Goal: Transaction & Acquisition: Download file/media

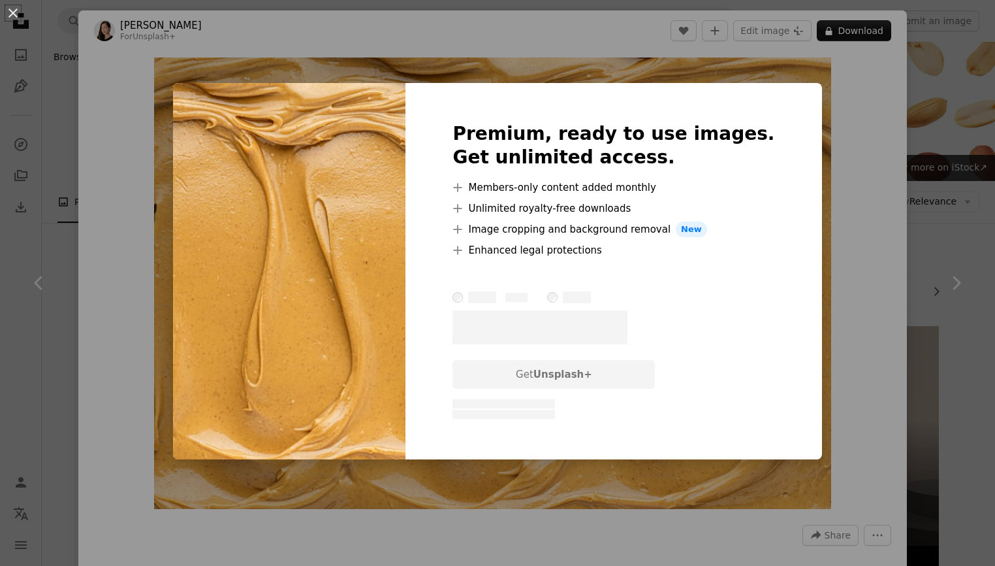
scroll to position [2208, 0]
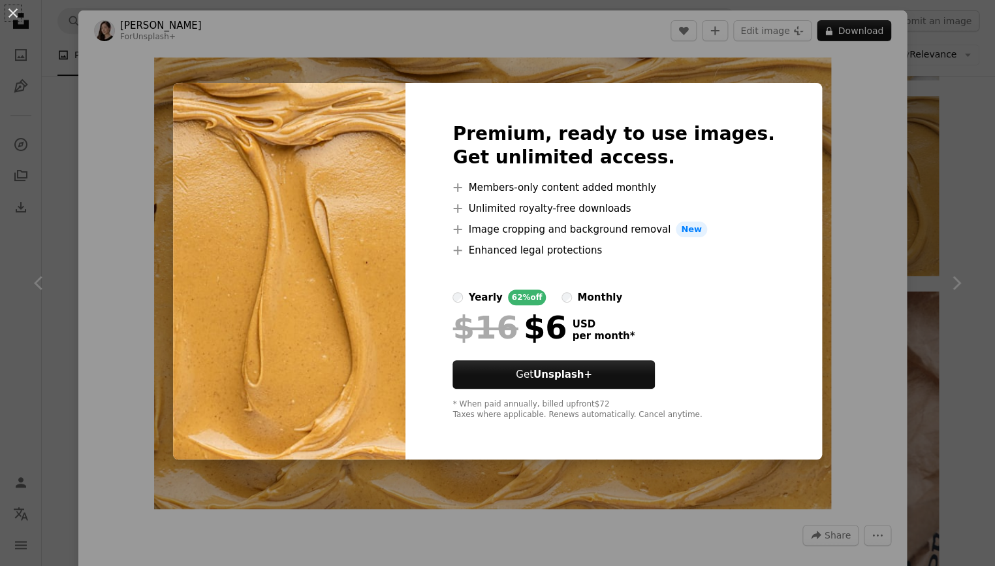
click at [142, 96] on div "An X shape Premium, ready to use images. Get unlimited access. A plus sign Memb…" at bounding box center [497, 283] width 995 height 566
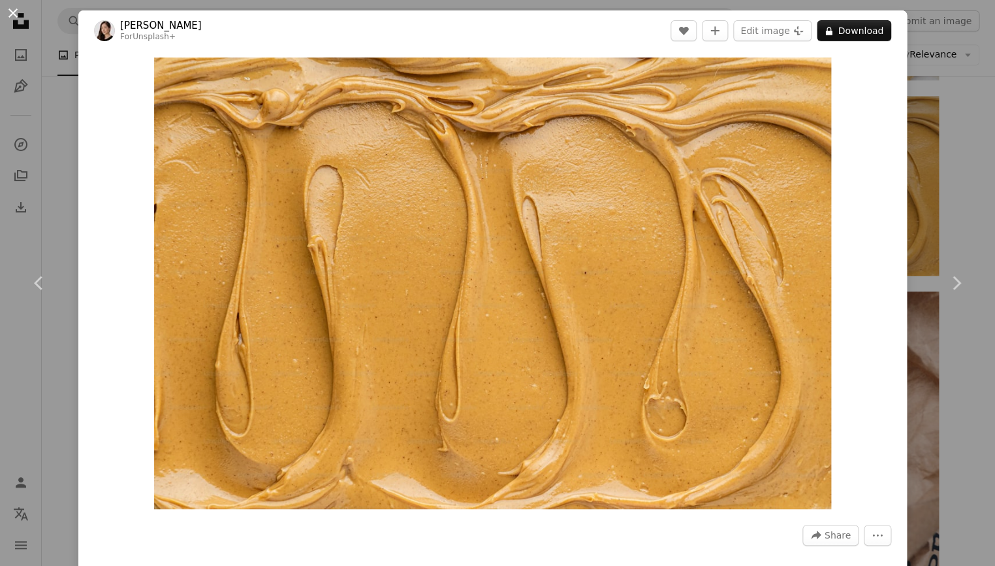
click at [10, 13] on button "An X shape" at bounding box center [13, 13] width 16 height 16
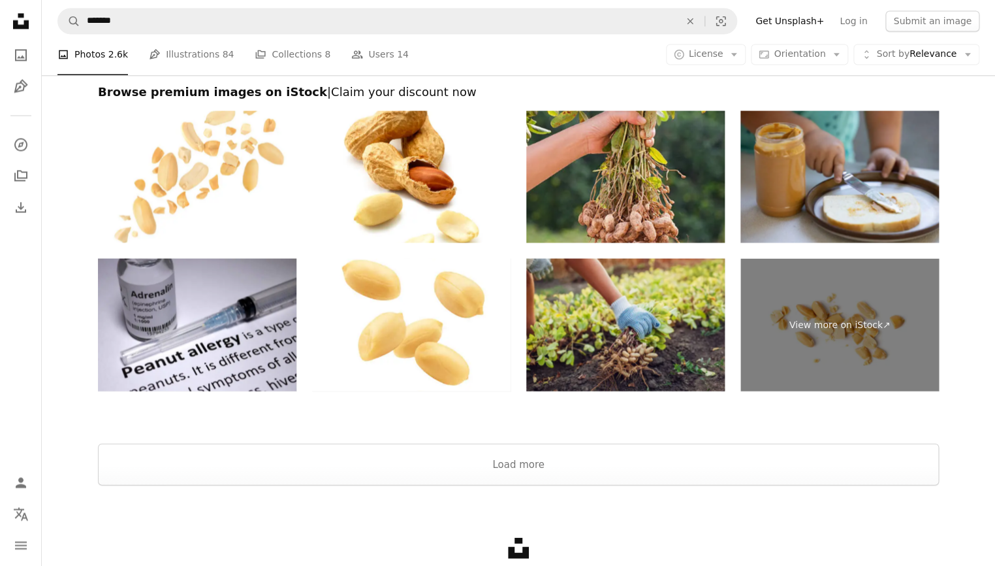
scroll to position [4930, 0]
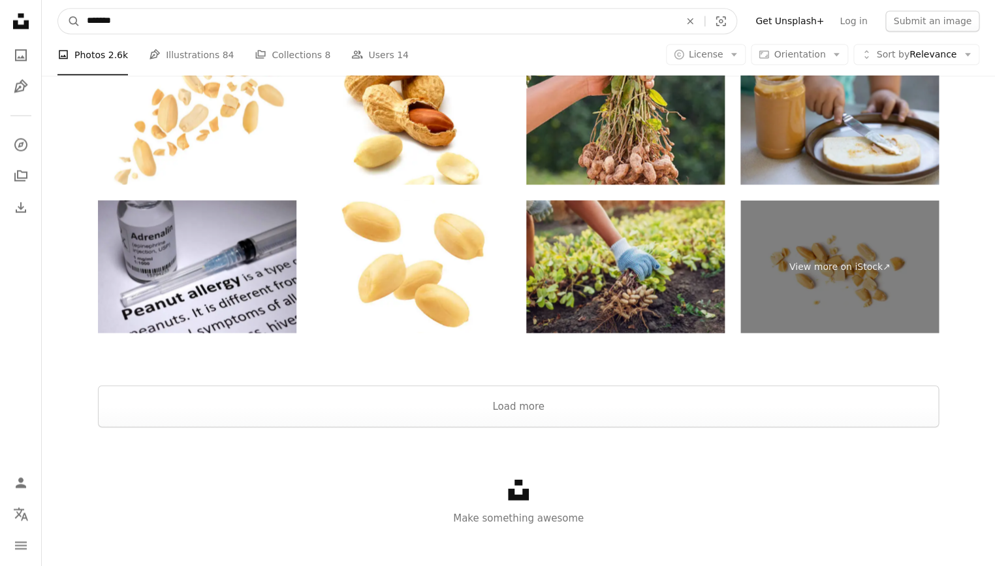
click at [136, 25] on input "*******" at bounding box center [378, 20] width 596 height 25
type input "**********"
click button "A magnifying glass" at bounding box center [69, 20] width 22 height 25
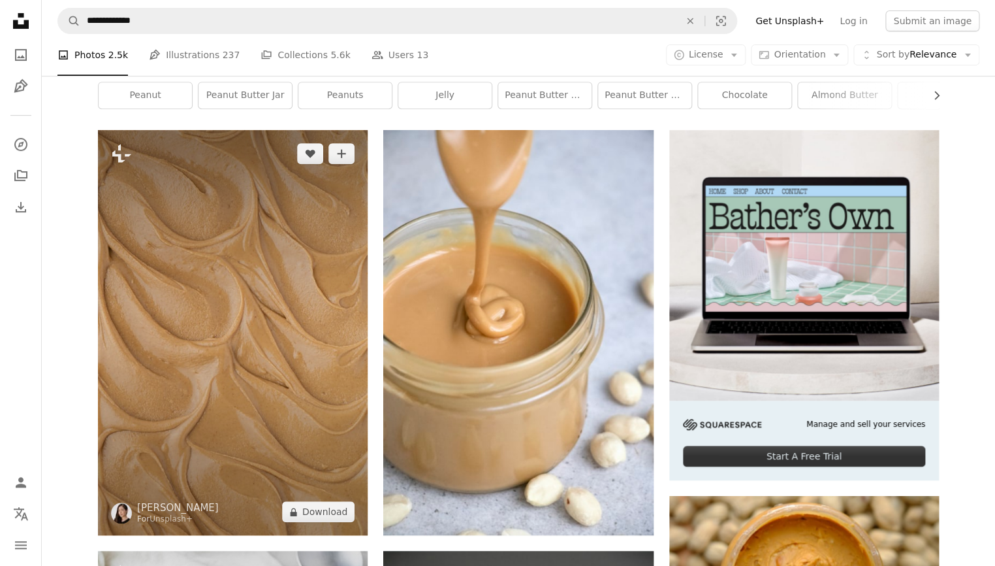
scroll to position [198, 0]
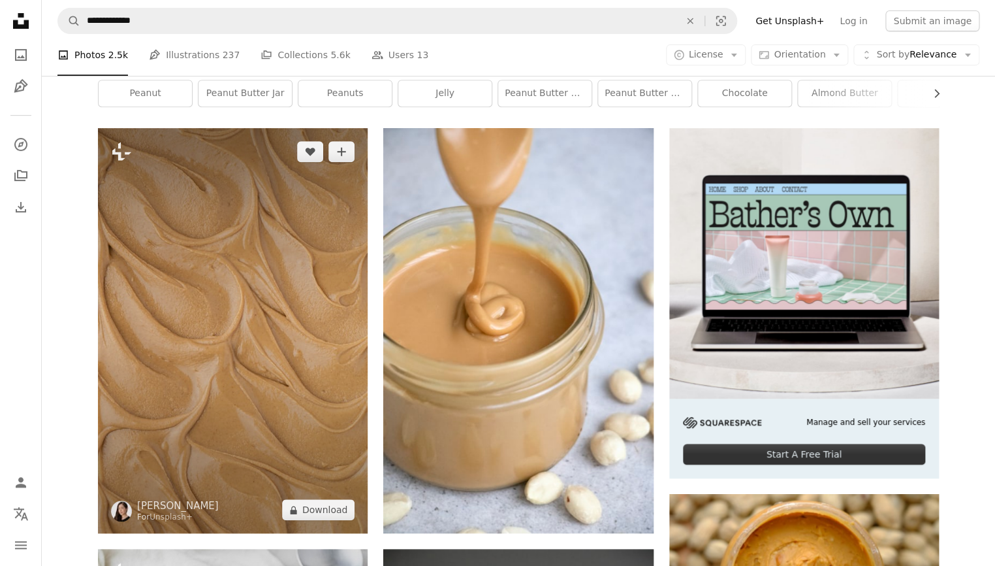
click at [200, 299] on img at bounding box center [233, 330] width 270 height 405
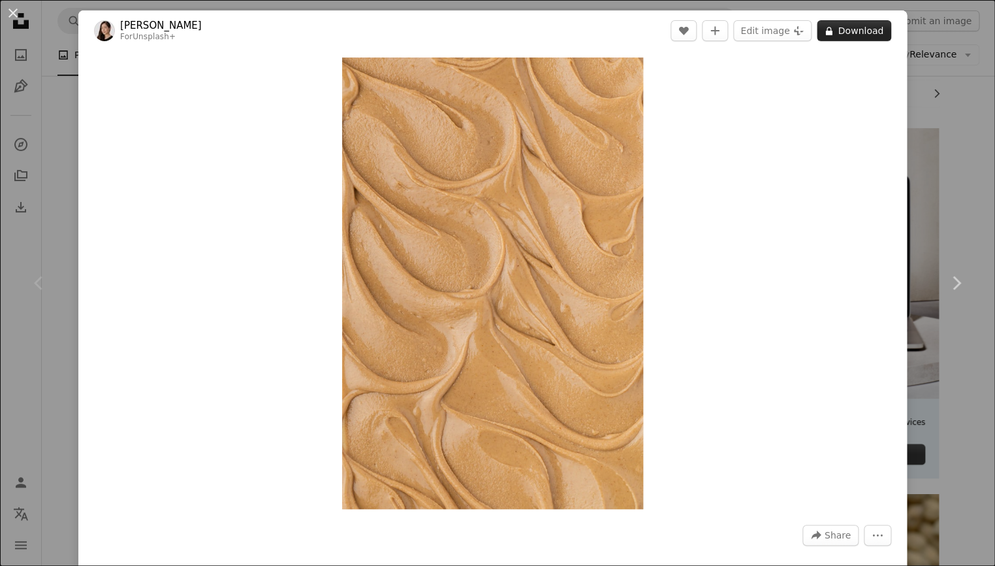
click at [868, 25] on button "A lock Download" at bounding box center [854, 30] width 74 height 21
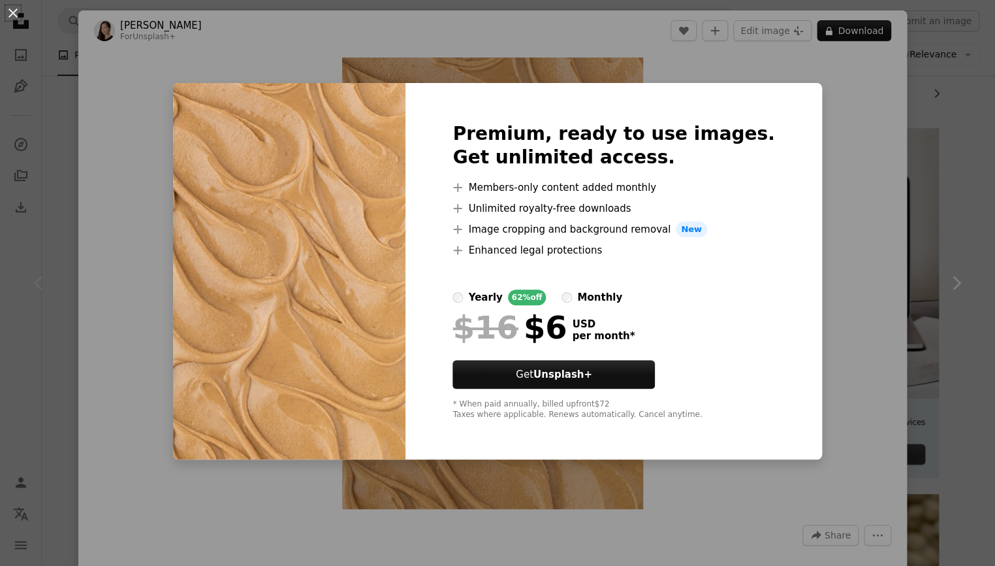
click at [587, 47] on div "An X shape Premium, ready to use images. Get unlimited access. A plus sign Memb…" at bounding box center [497, 283] width 995 height 566
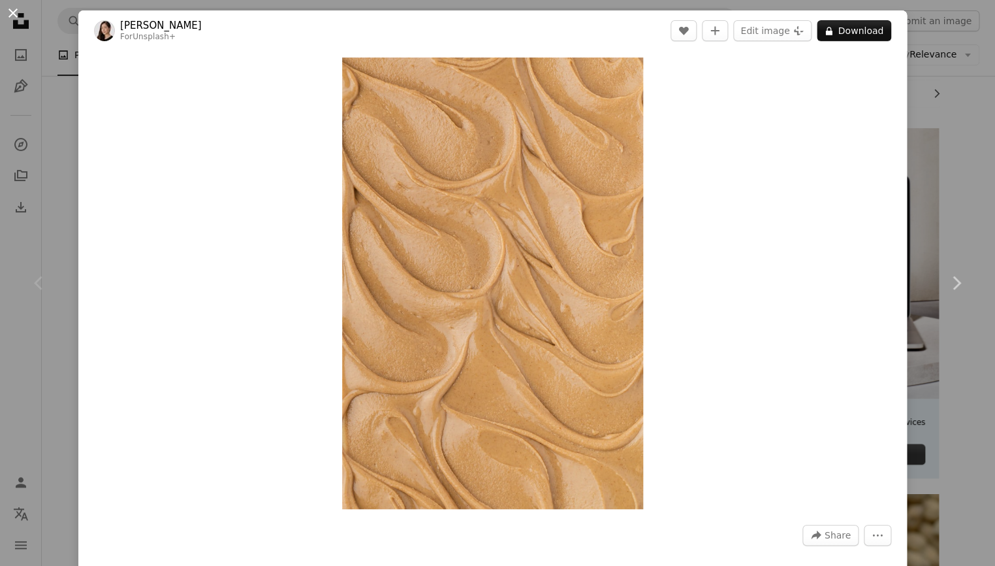
click at [13, 11] on button "An X shape" at bounding box center [13, 13] width 16 height 16
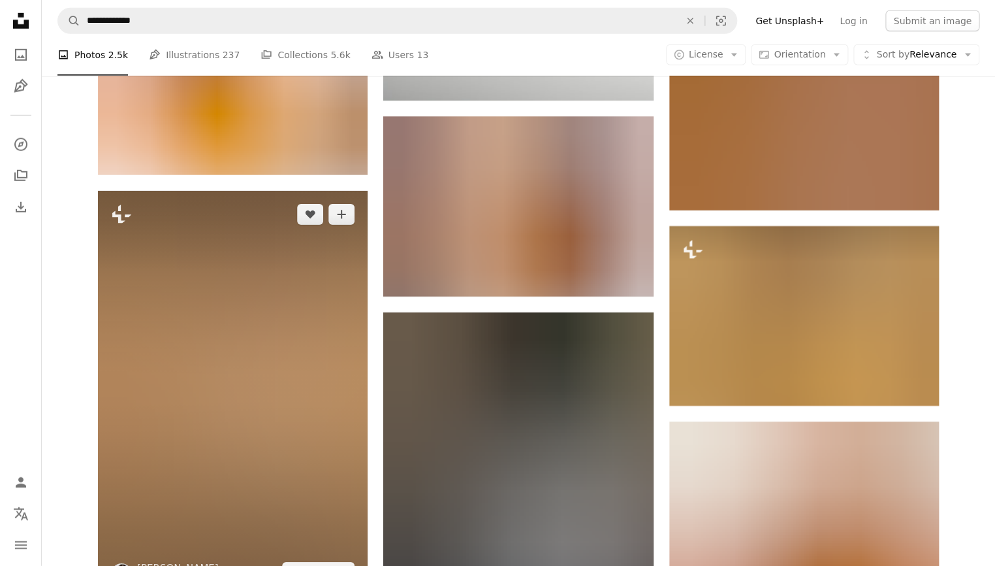
scroll to position [1616, 0]
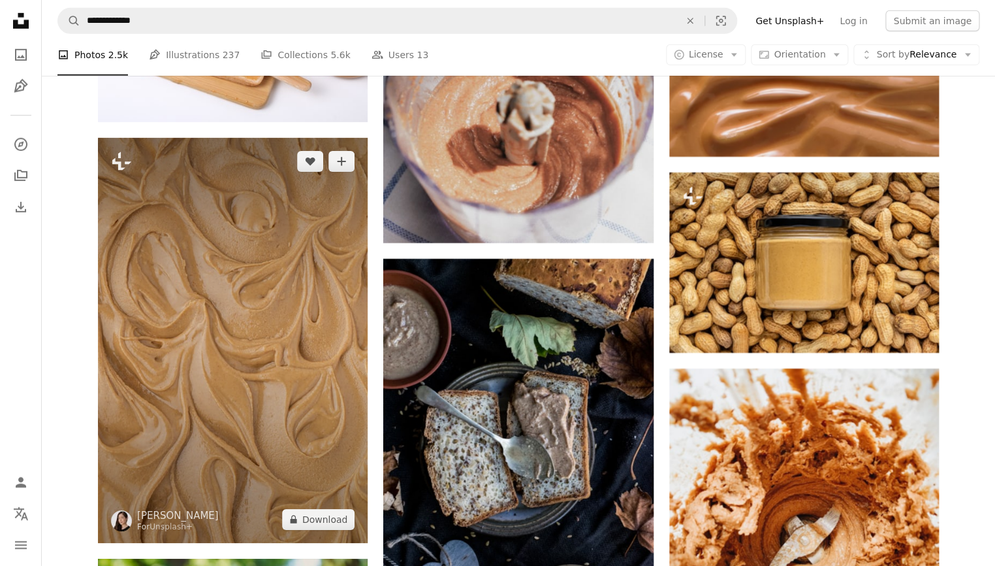
click at [330, 233] on img at bounding box center [233, 340] width 270 height 405
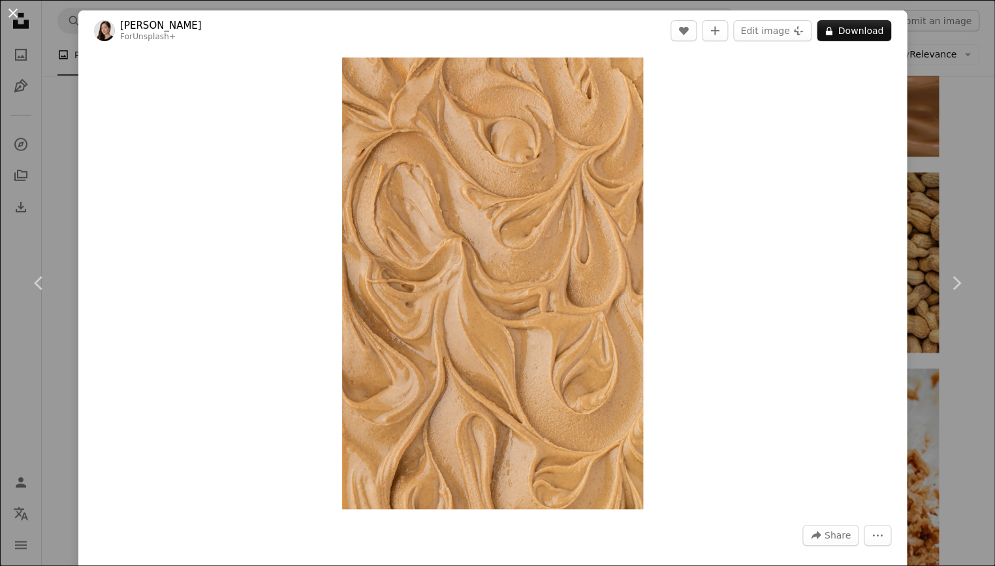
click at [13, 10] on button "An X shape" at bounding box center [13, 13] width 16 height 16
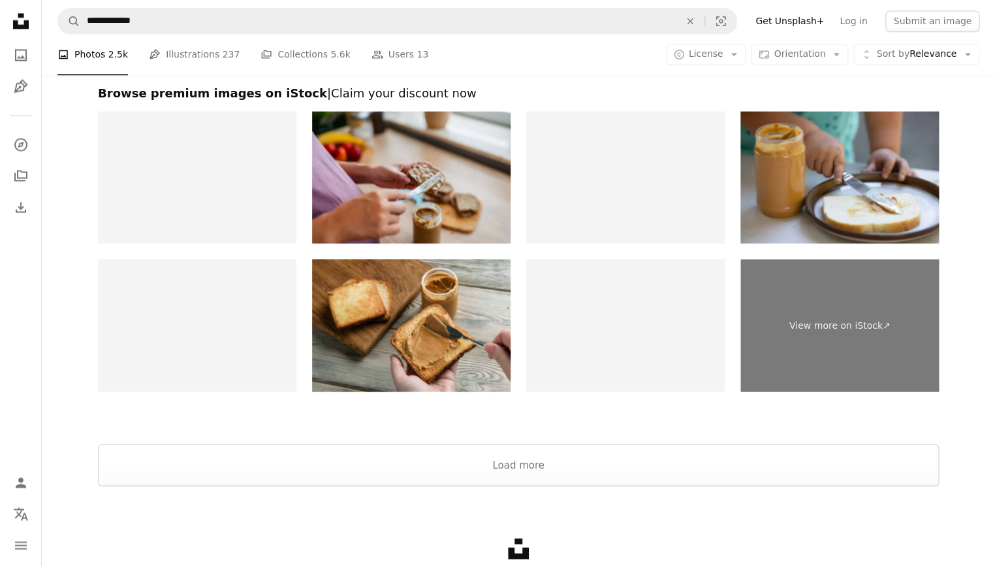
scroll to position [4982, 0]
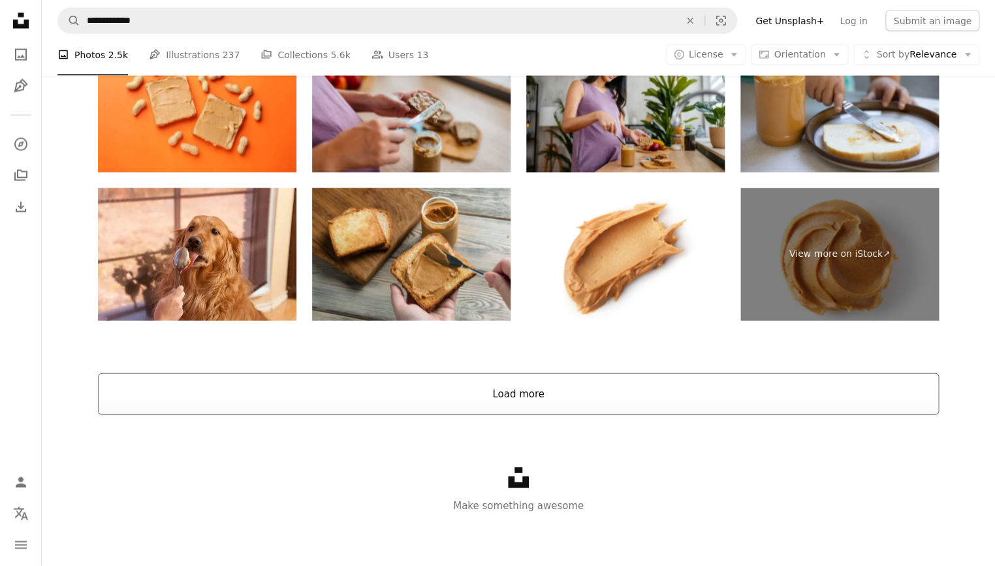
click at [559, 413] on button "Load more" at bounding box center [518, 394] width 841 height 42
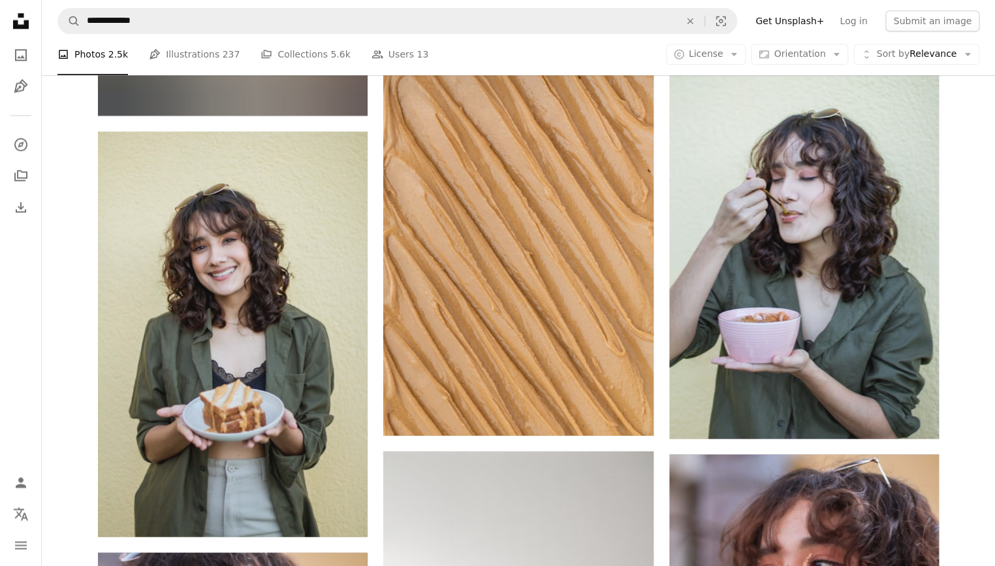
scroll to position [16585, 0]
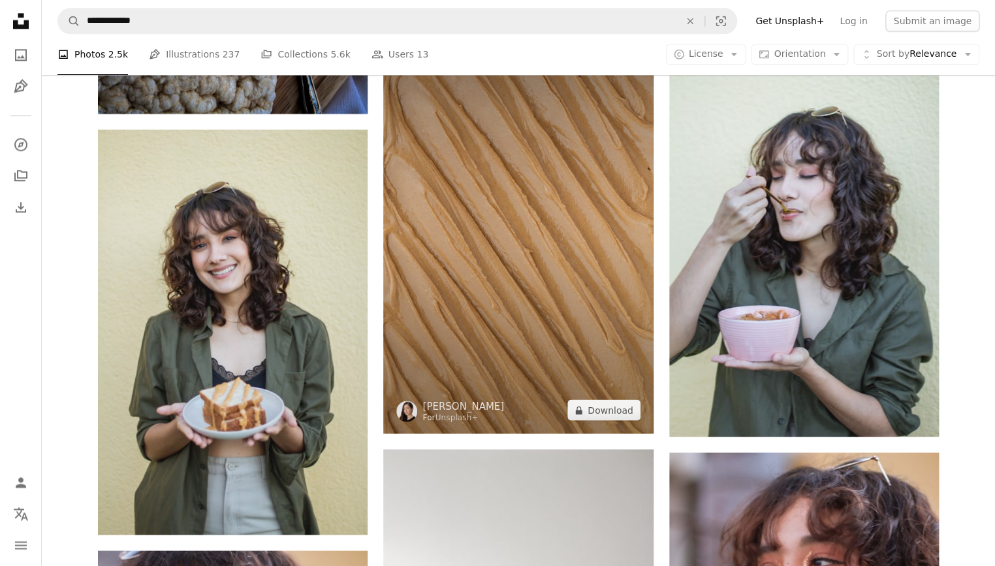
click at [500, 266] on img at bounding box center [518, 230] width 270 height 405
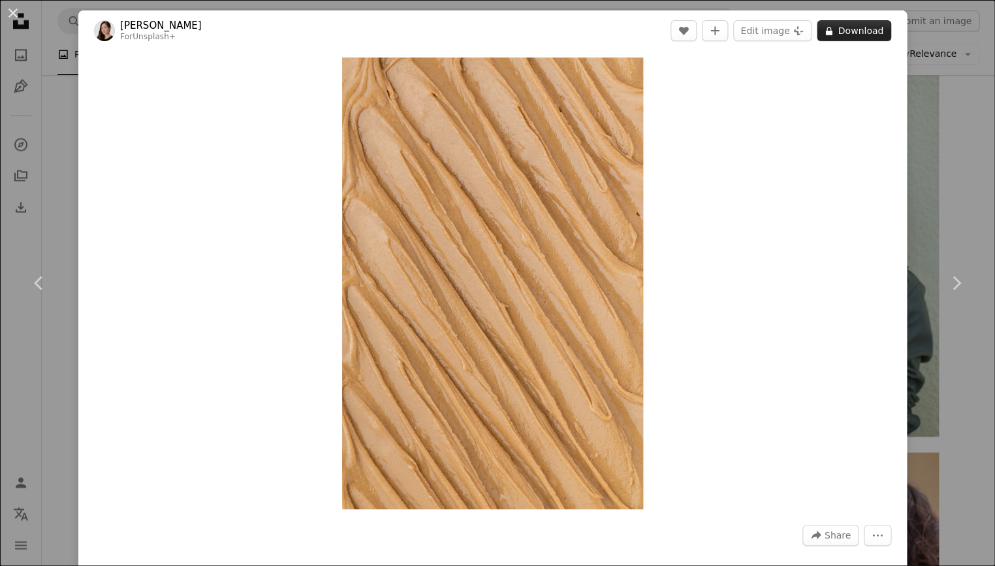
click at [859, 31] on button "A lock Download" at bounding box center [854, 30] width 74 height 21
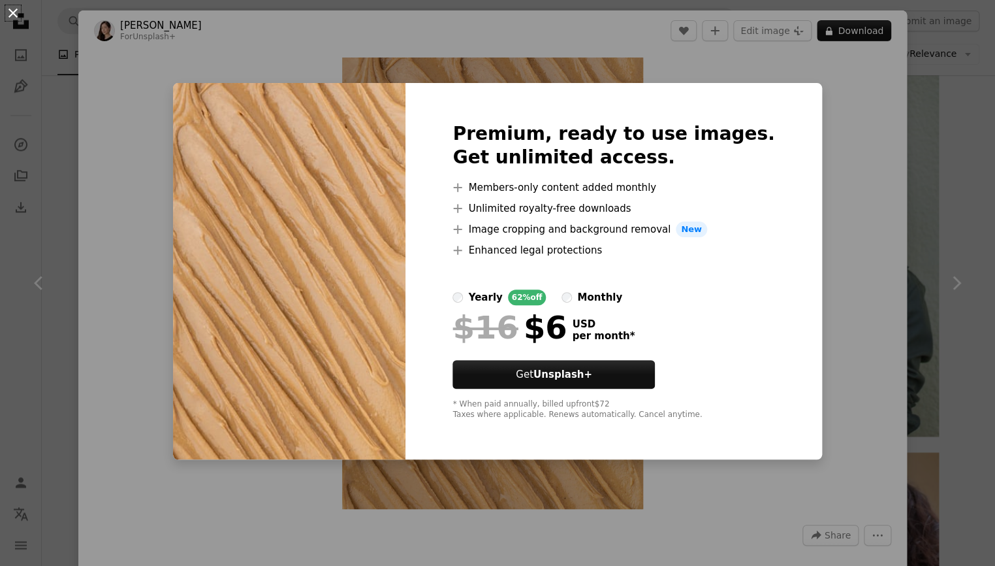
click at [10, 10] on button "An X shape" at bounding box center [13, 13] width 16 height 16
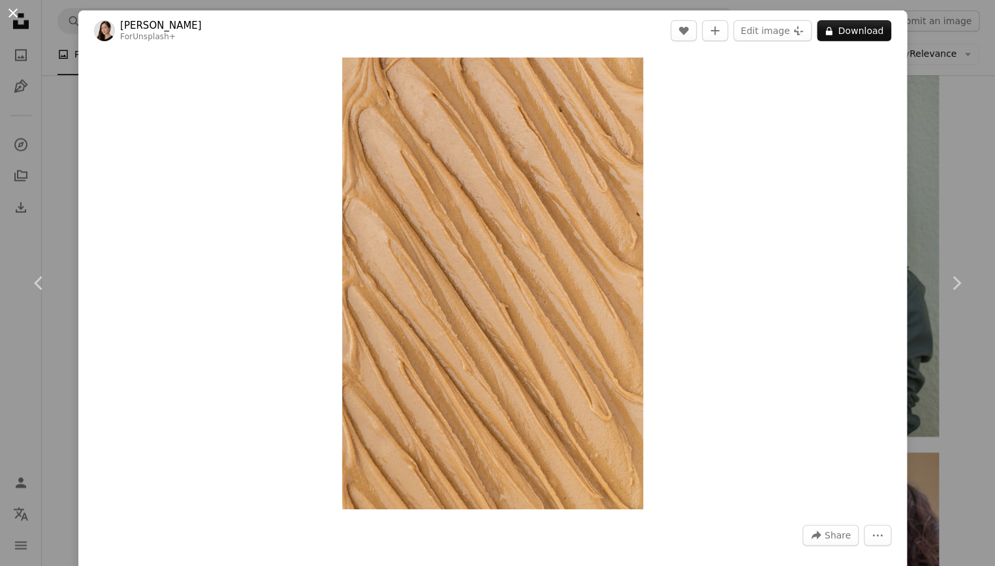
click at [10, 10] on button "An X shape" at bounding box center [13, 13] width 16 height 16
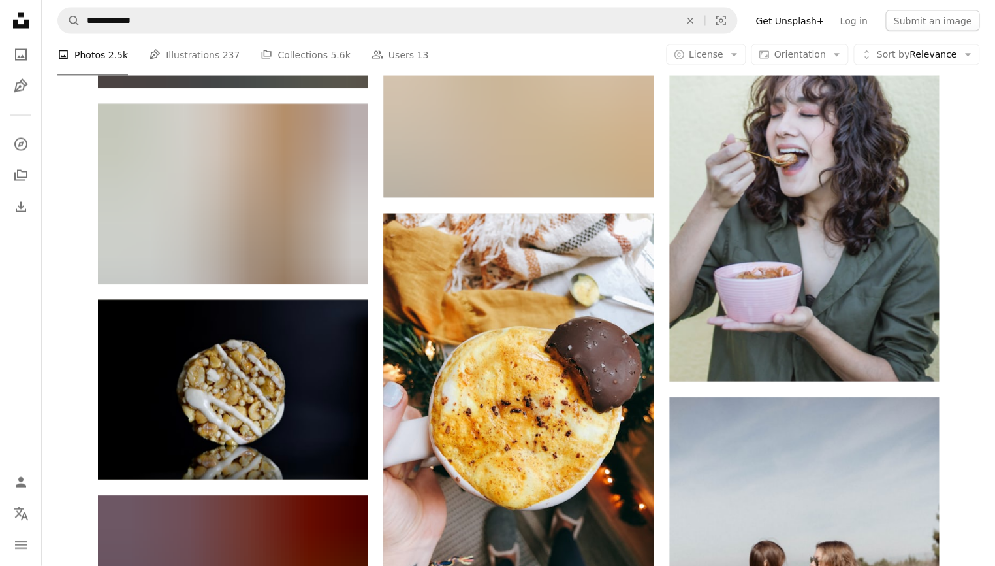
scroll to position [18944, 0]
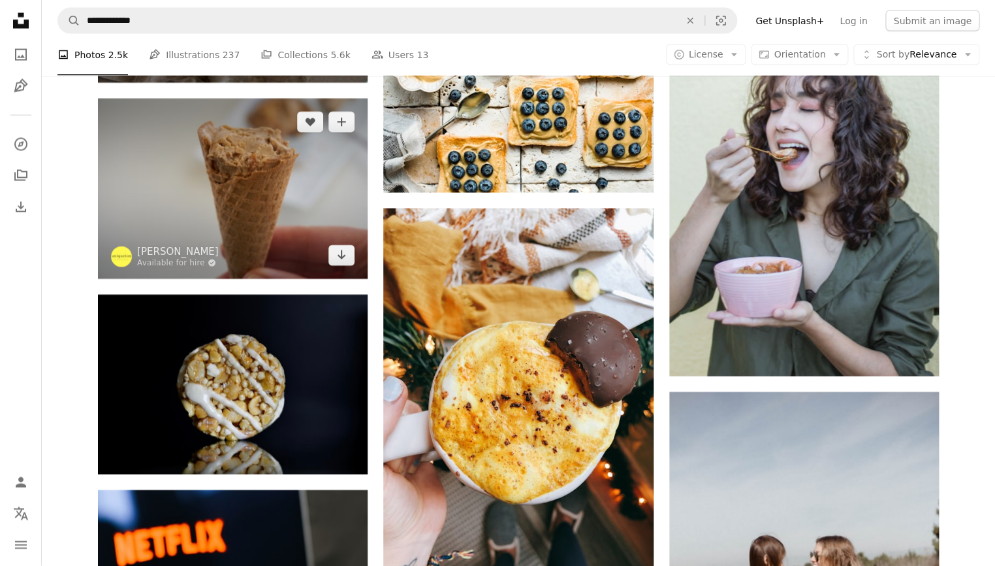
click at [279, 183] on img at bounding box center [233, 189] width 270 height 180
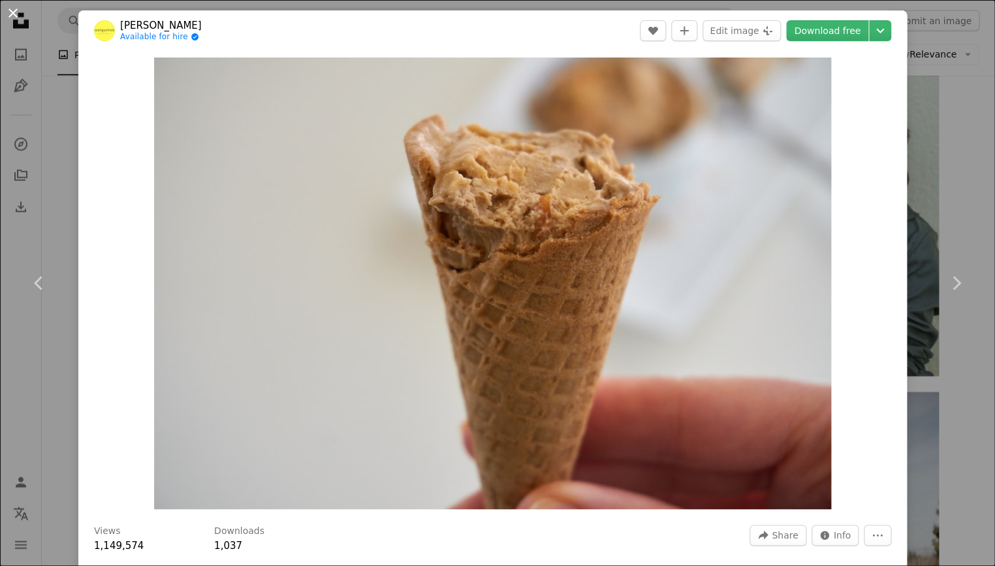
click at [16, 13] on button "An X shape" at bounding box center [13, 13] width 16 height 16
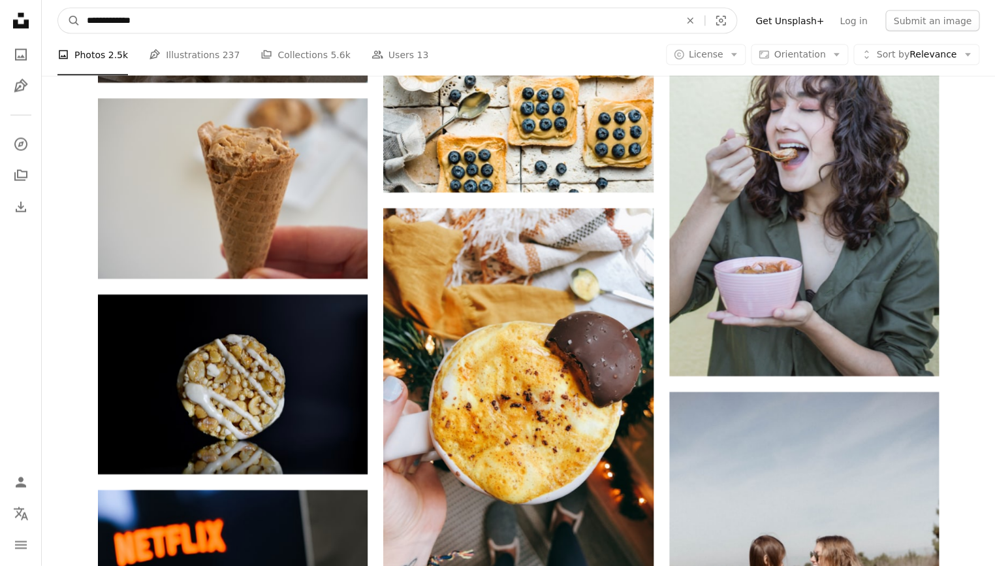
click at [160, 18] on input "**********" at bounding box center [378, 20] width 596 height 25
drag, startPoint x: 160, startPoint y: 18, endPoint x: 50, endPoint y: 15, distance: 109.8
click at [80, 15] on input "**********" at bounding box center [378, 20] width 596 height 25
type input "*********"
click button "A magnifying glass" at bounding box center [69, 20] width 22 height 25
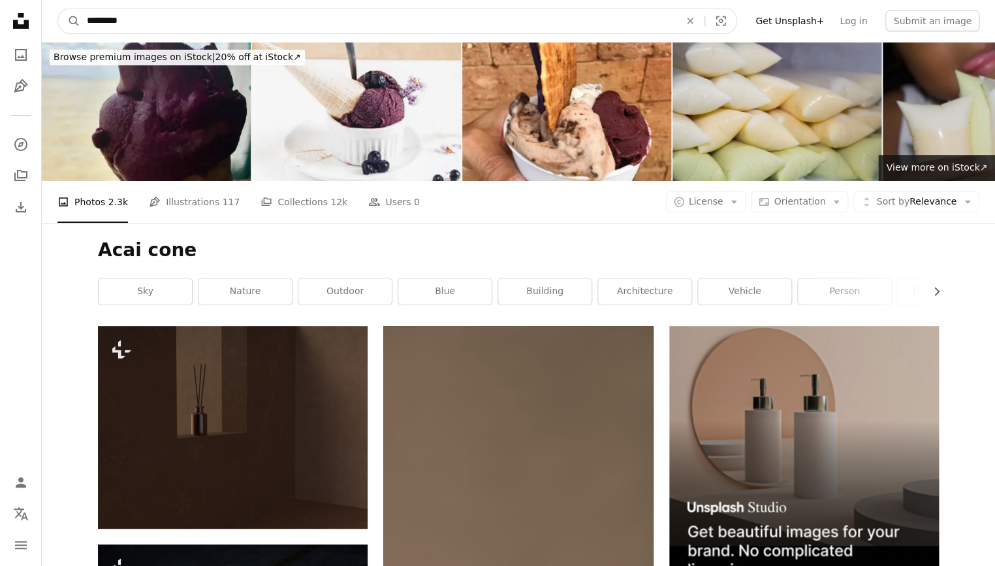
drag, startPoint x: 135, startPoint y: 24, endPoint x: 49, endPoint y: 4, distance: 88.4
click at [80, 8] on input "*********" at bounding box center [378, 20] width 596 height 25
type input "**********"
click button "A magnifying glass" at bounding box center [69, 20] width 22 height 25
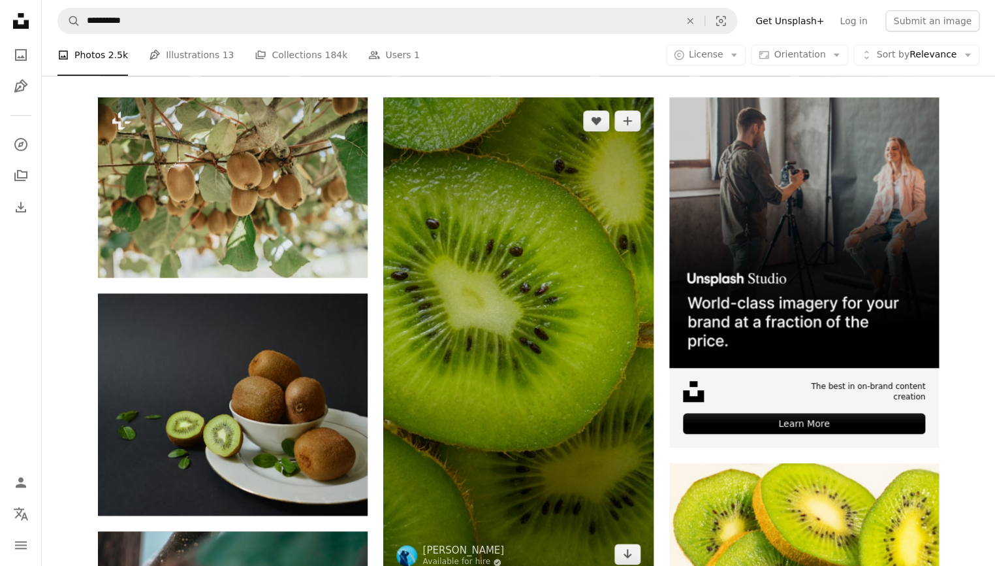
scroll to position [317, 0]
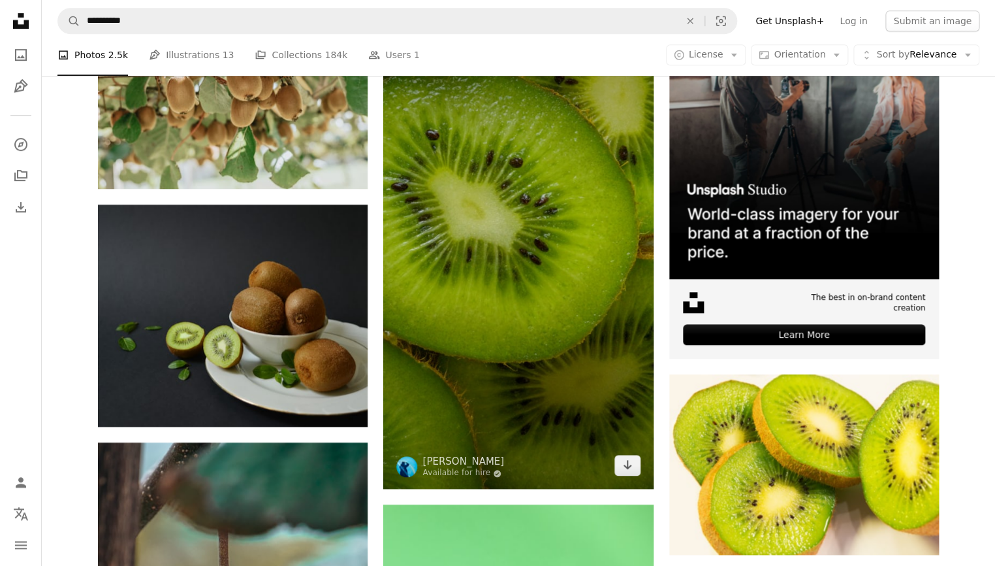
click at [517, 248] on img at bounding box center [518, 248] width 270 height 480
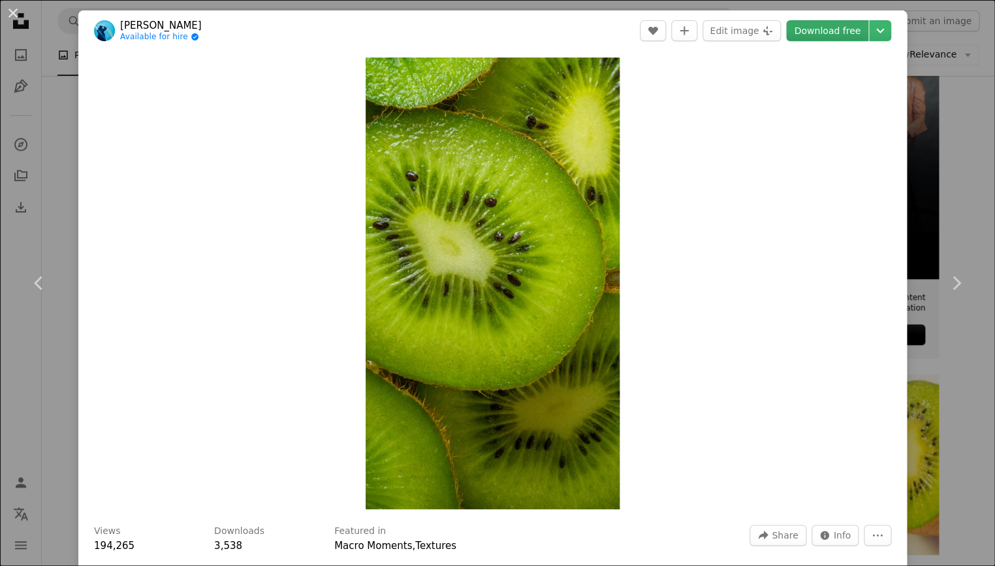
click at [842, 30] on link "Download free" at bounding box center [827, 30] width 82 height 21
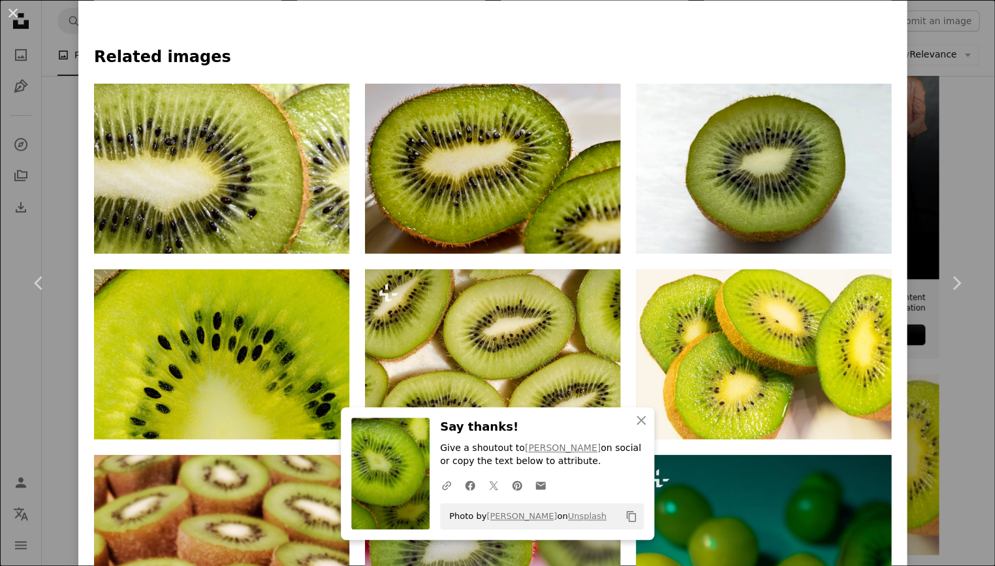
scroll to position [901, 0]
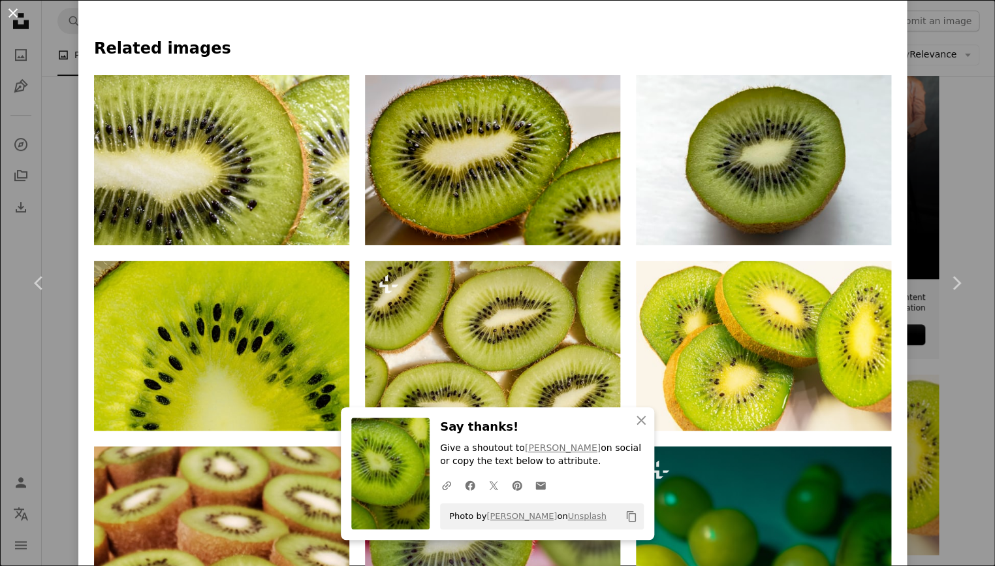
click at [12, 14] on button "An X shape" at bounding box center [13, 13] width 16 height 16
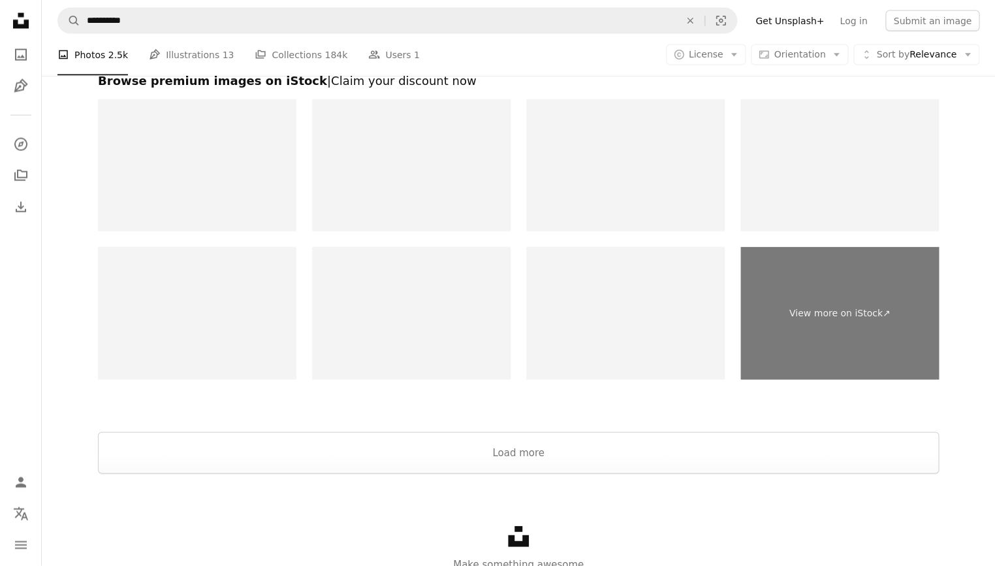
scroll to position [3203, 0]
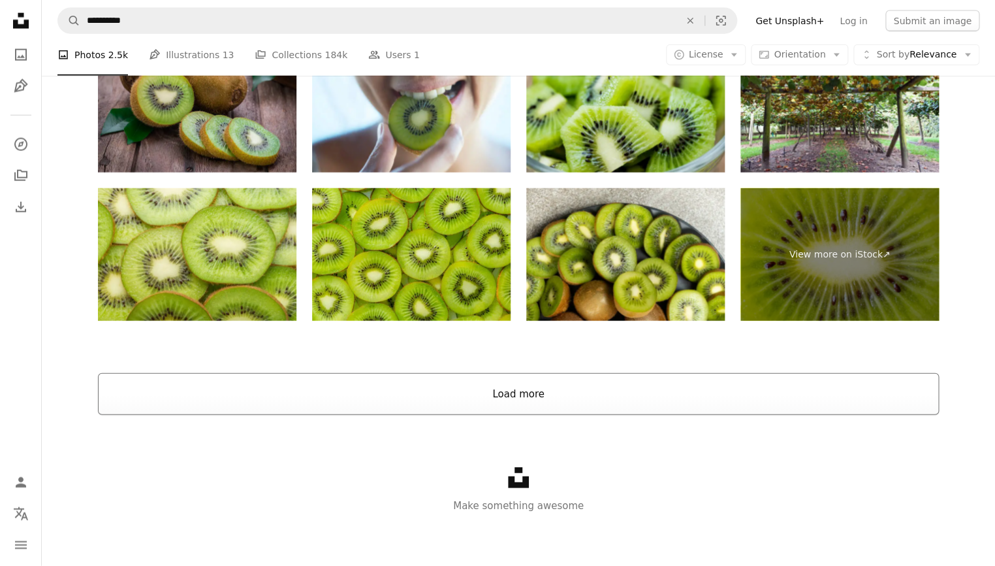
click at [425, 396] on button "Load more" at bounding box center [518, 394] width 841 height 42
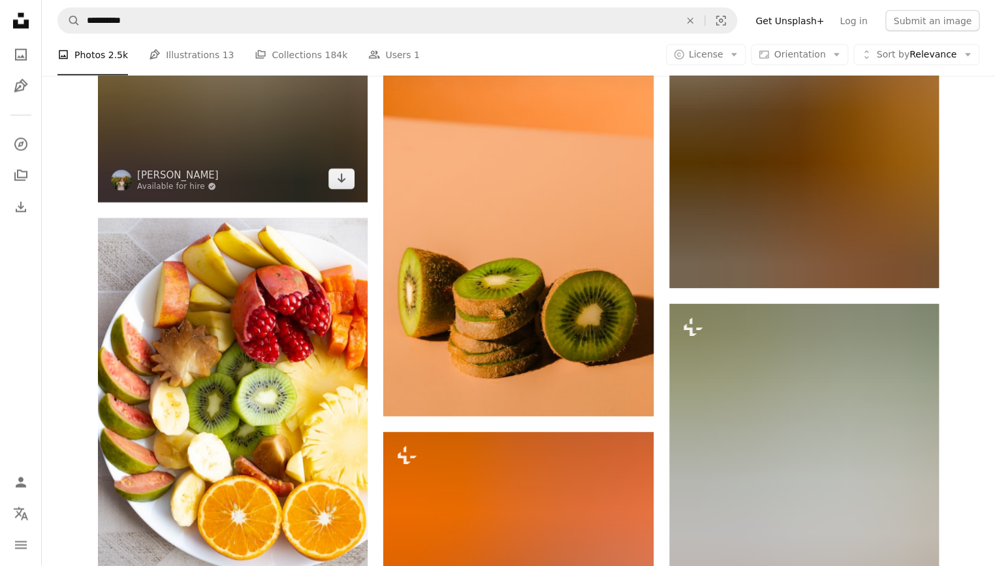
scroll to position [7207, 0]
